Goal: Task Accomplishment & Management: Manage account settings

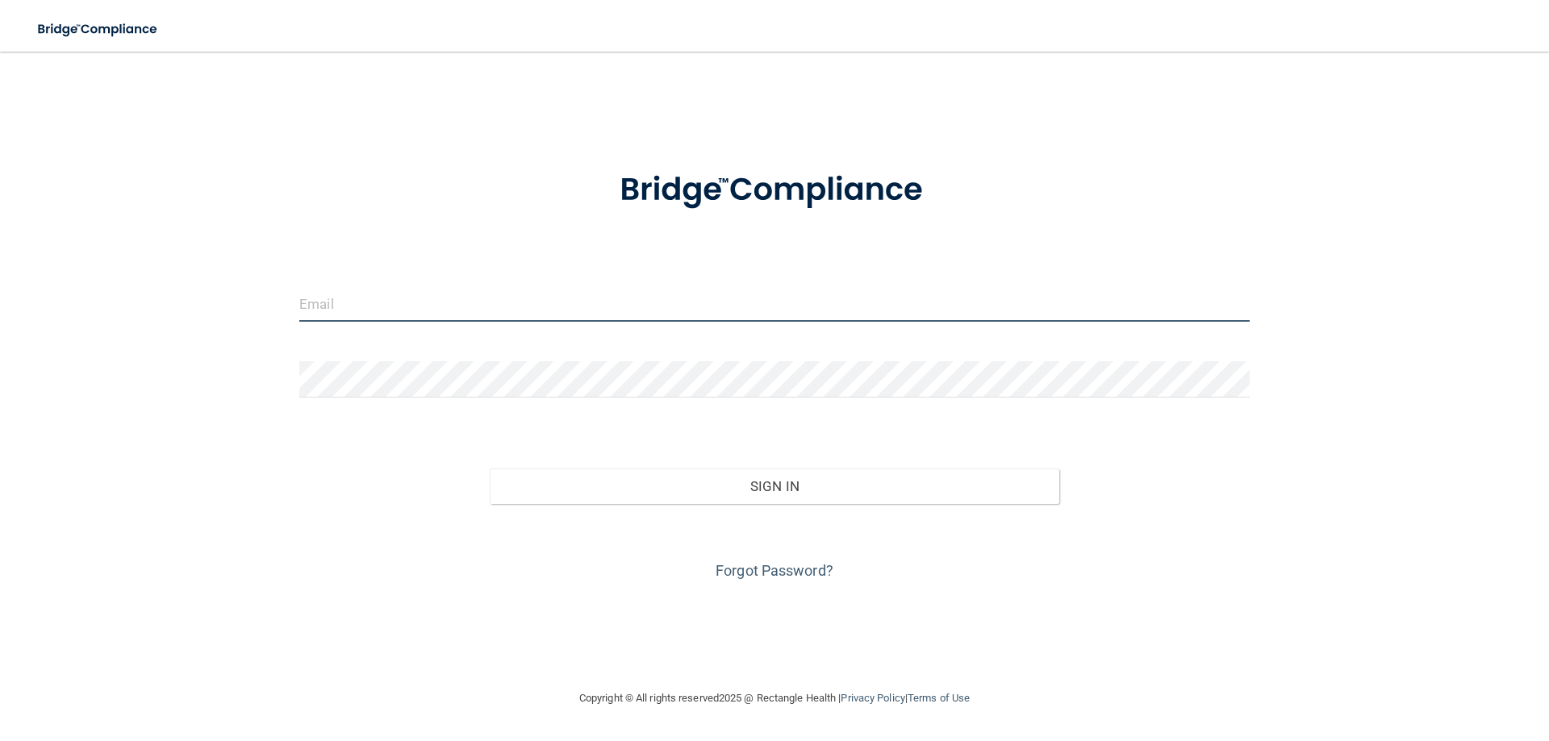
click at [348, 286] on input "email" at bounding box center [774, 304] width 950 height 36
type input "[EMAIL_ADDRESS][DOMAIN_NAME]"
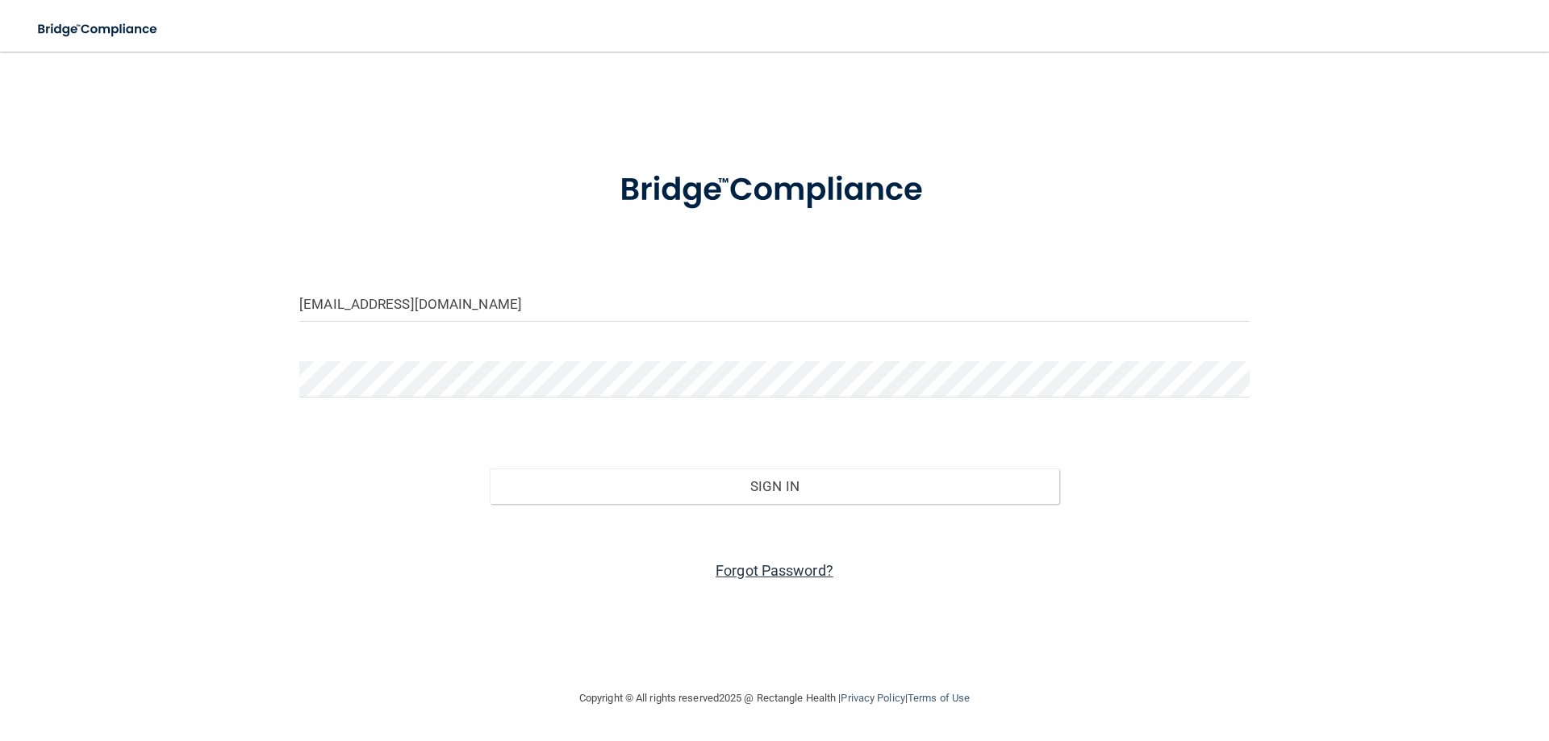
click at [773, 573] on link "Forgot Password?" at bounding box center [775, 570] width 118 height 17
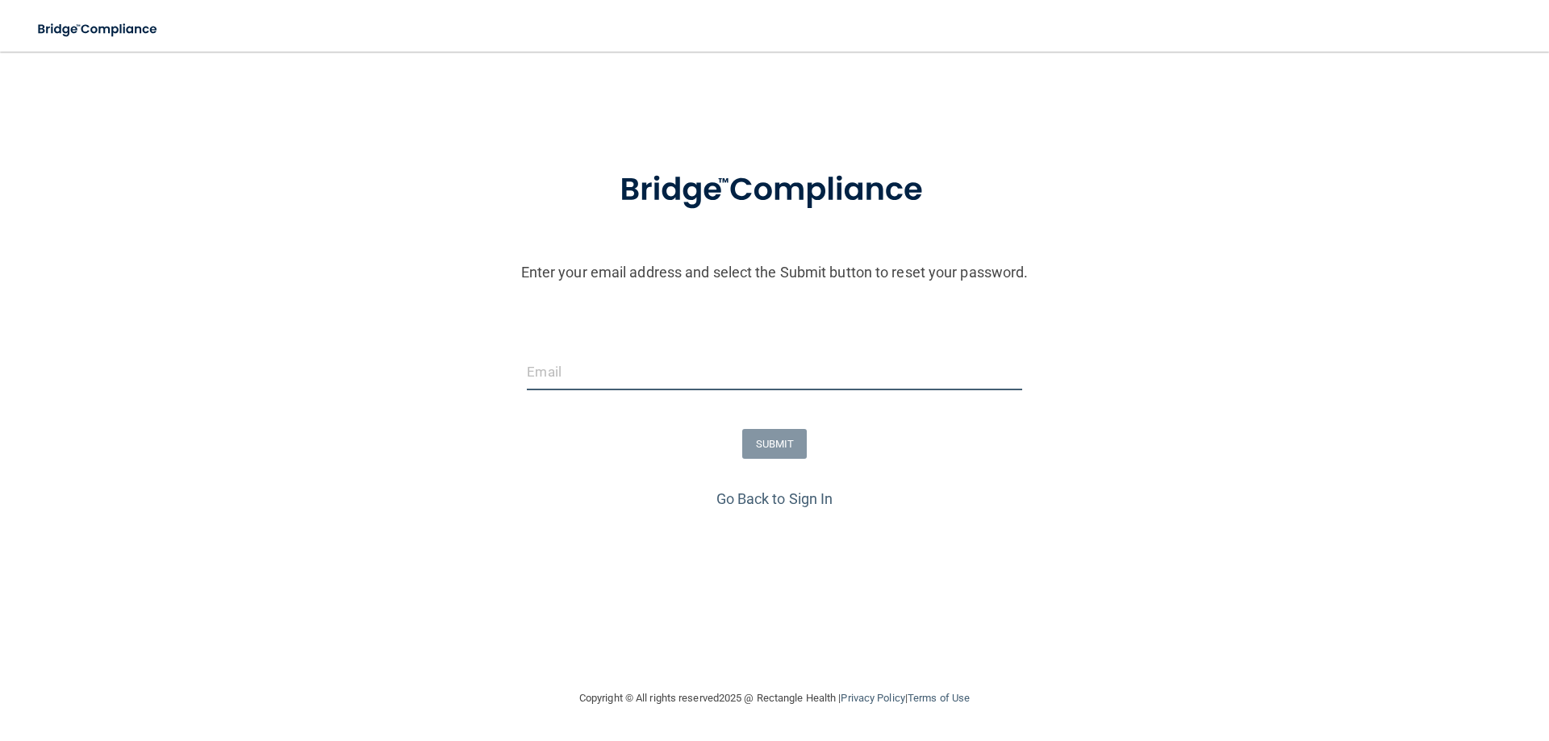
click at [554, 364] on input "email" at bounding box center [774, 372] width 495 height 36
type input "[EMAIL_ADDRESS][DOMAIN_NAME]"
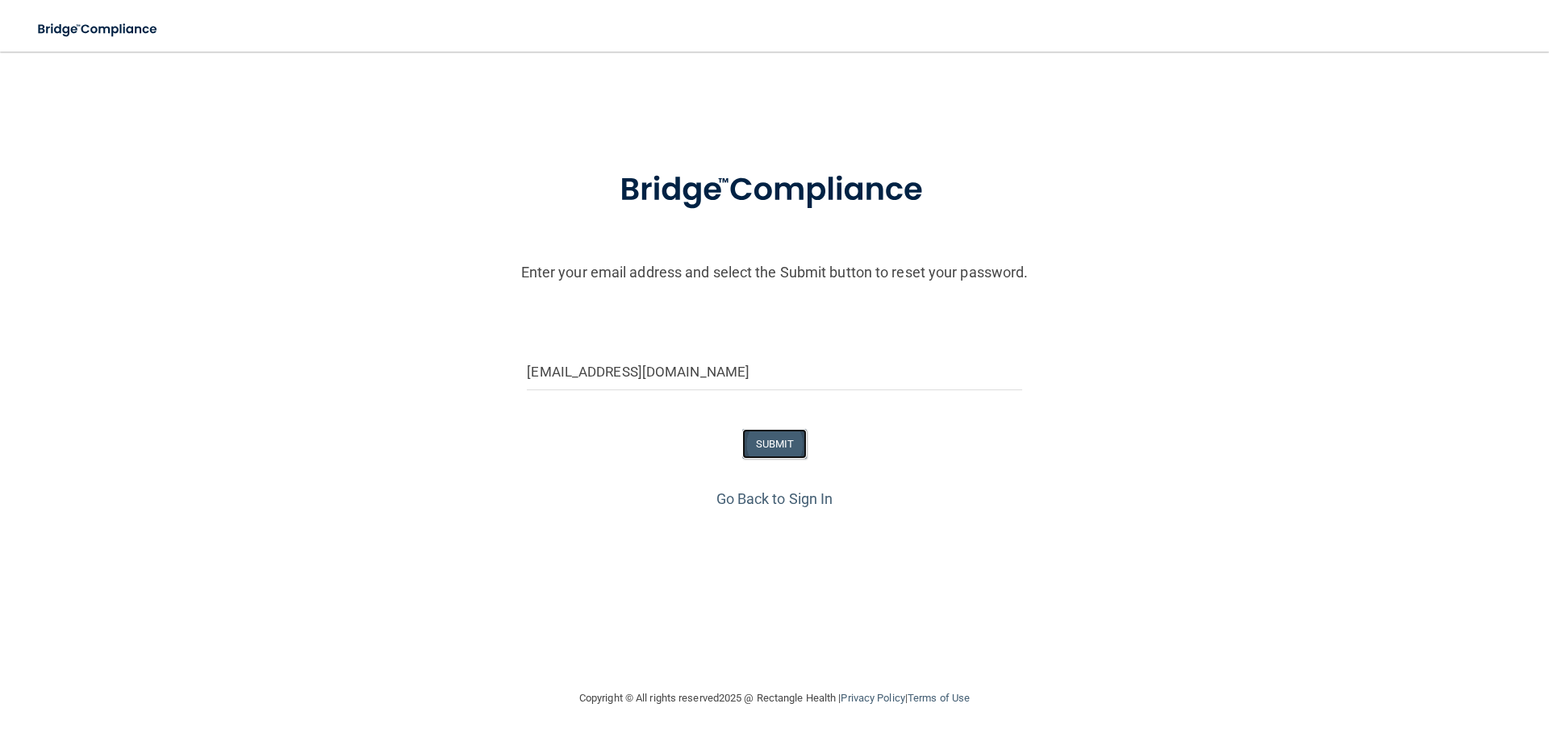
click at [783, 439] on button "SUBMIT" at bounding box center [774, 444] width 65 height 30
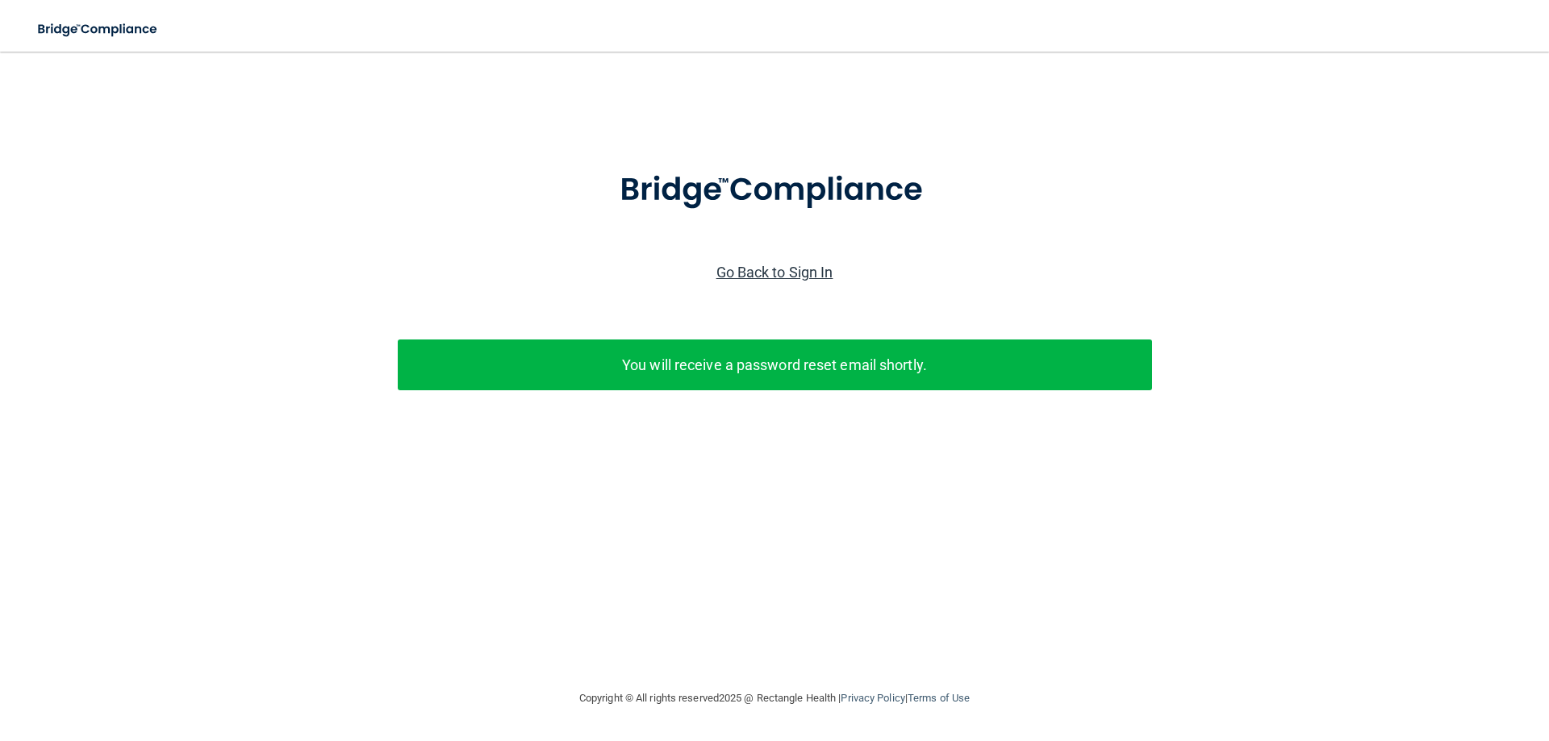
click at [758, 278] on link "Go Back to Sign In" at bounding box center [774, 272] width 117 height 17
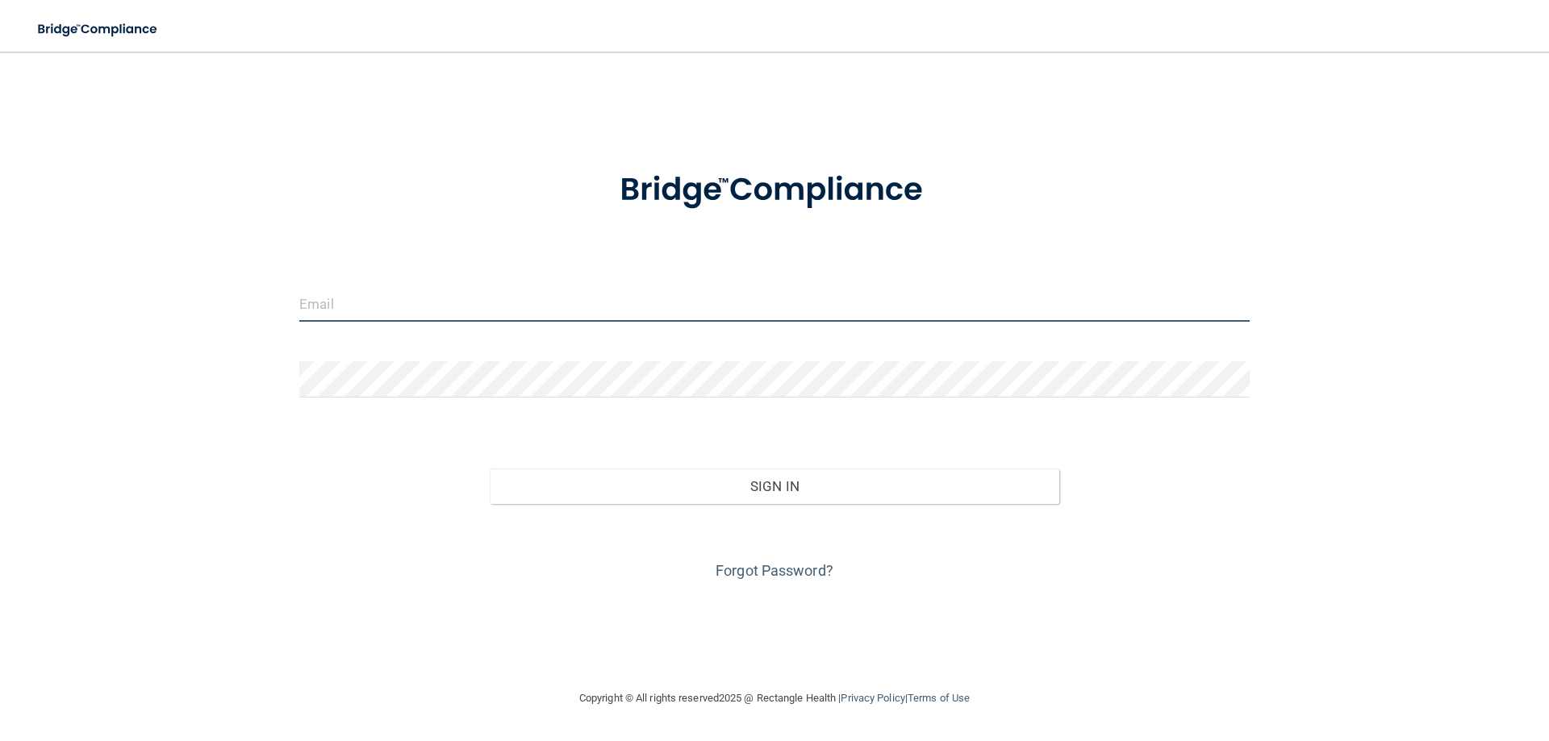
click at [440, 294] on input "email" at bounding box center [774, 304] width 950 height 36
type input "[EMAIL_ADDRESS][DOMAIN_NAME]"
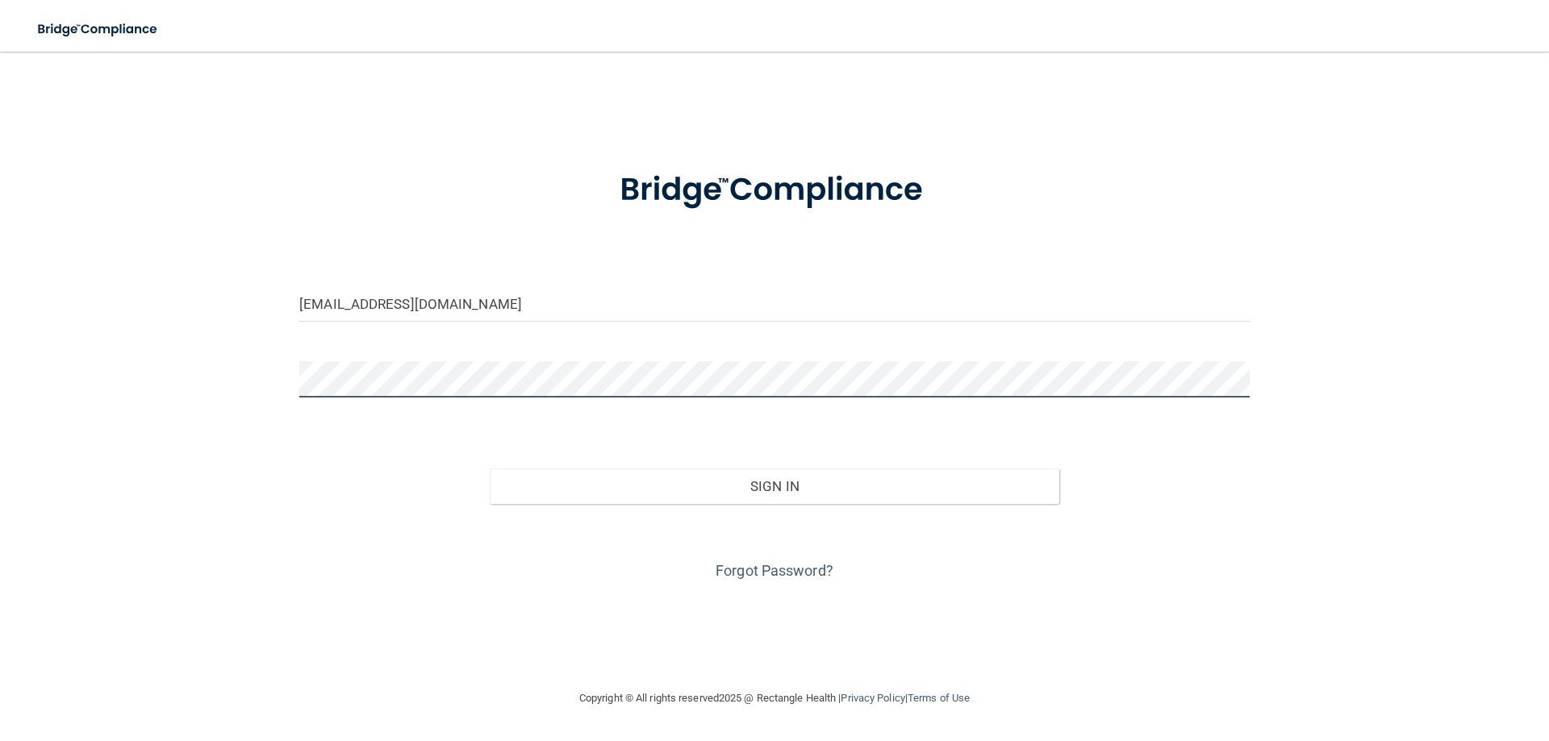
click at [490, 469] on button "Sign In" at bounding box center [775, 486] width 570 height 35
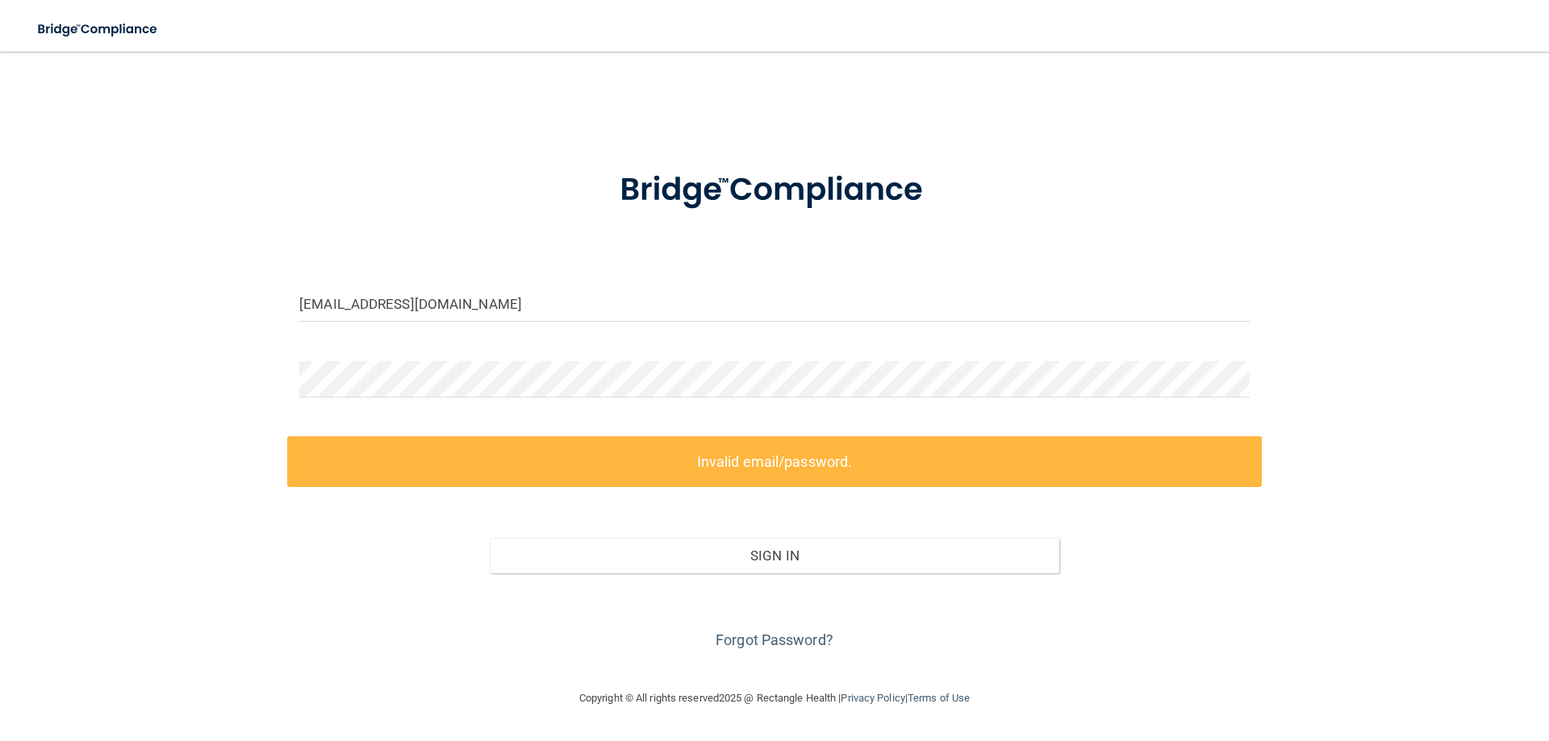
click at [574, 517] on div "Sign In" at bounding box center [774, 540] width 975 height 68
